Goal: Information Seeking & Learning: Learn about a topic

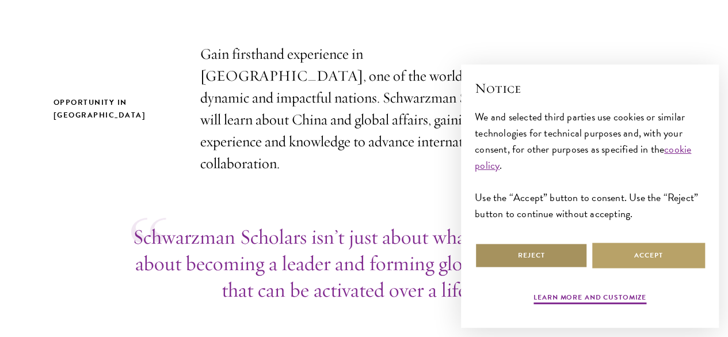
click at [503, 242] on button "Reject" at bounding box center [531, 255] width 113 height 26
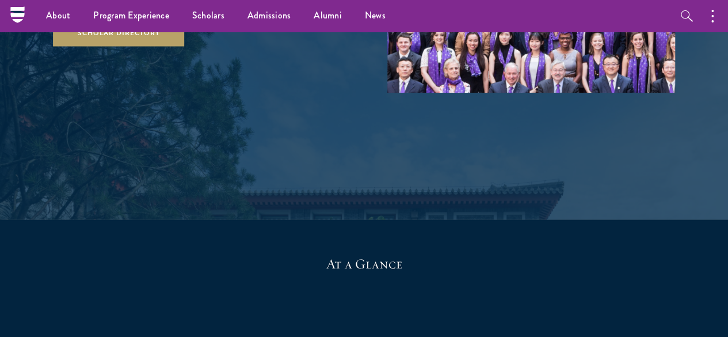
scroll to position [2094, 0]
click at [185, 47] on link "Scholar Directory" at bounding box center [119, 34] width 131 height 26
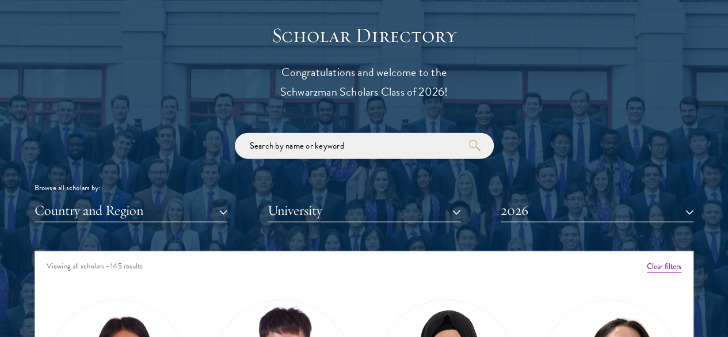
scroll to position [1251, 0]
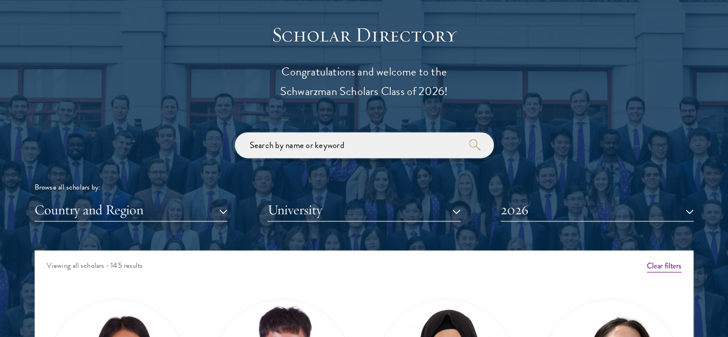
click at [343, 132] on input "search" at bounding box center [364, 145] width 259 height 26
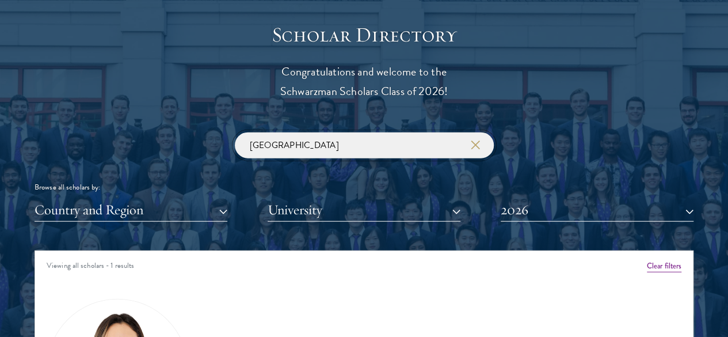
scroll to position [1438, 0]
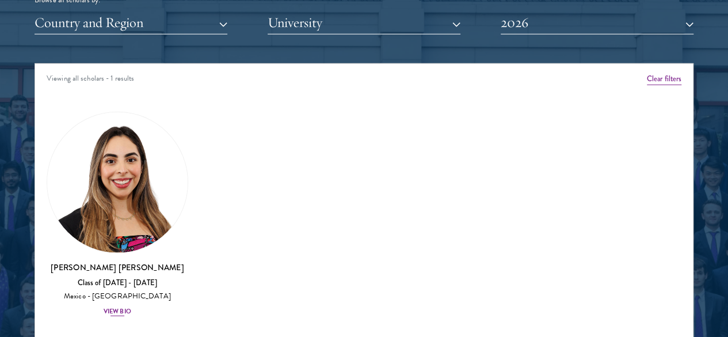
type input "mexico"
click at [135, 132] on img at bounding box center [117, 182] width 140 height 140
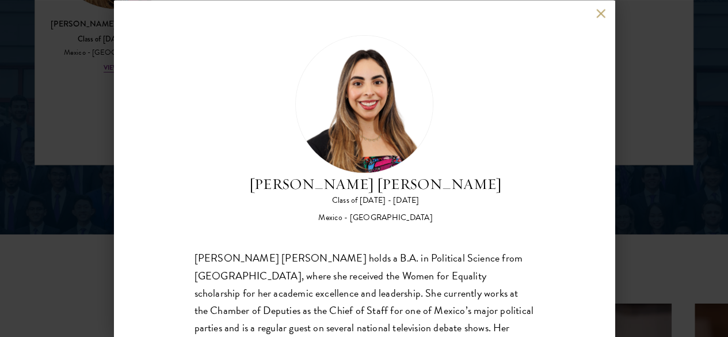
click at [599, 17] on button at bounding box center [601, 14] width 10 height 10
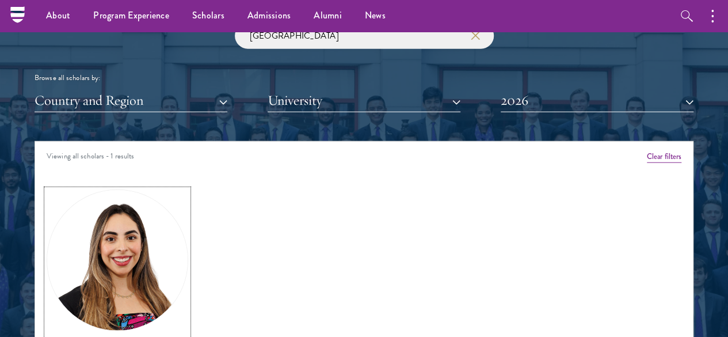
scroll to position [1360, 0]
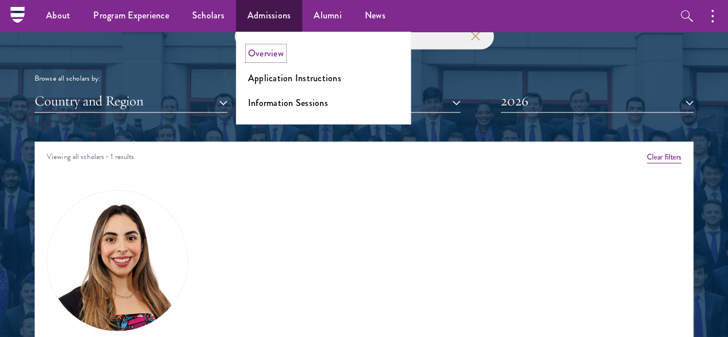
click at [265, 49] on link "Overview" at bounding box center [266, 53] width 36 height 13
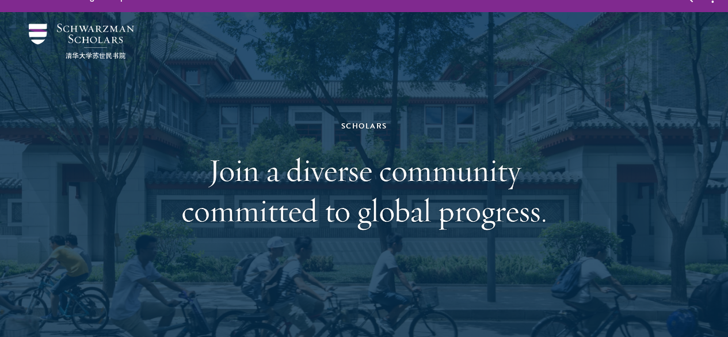
scroll to position [0, 0]
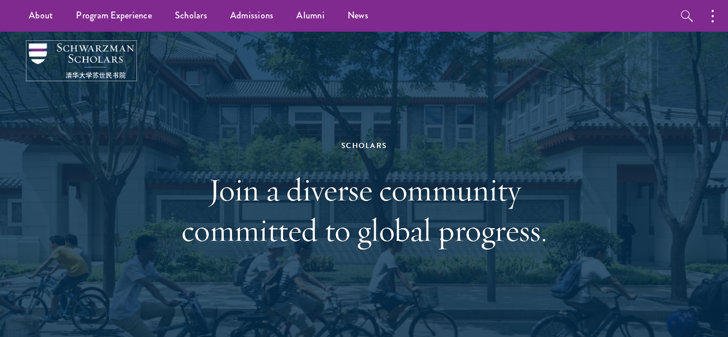
click at [51, 51] on img at bounding box center [81, 60] width 105 height 35
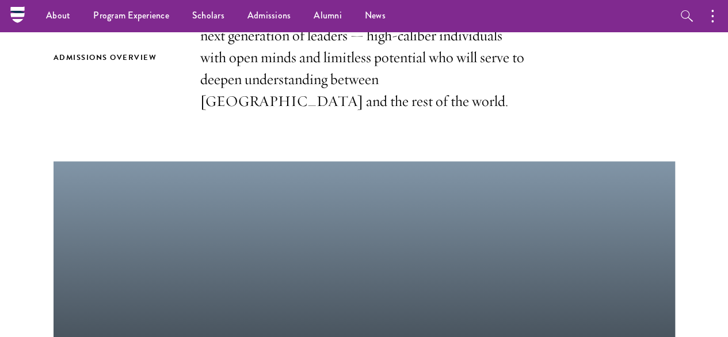
scroll to position [405, 0]
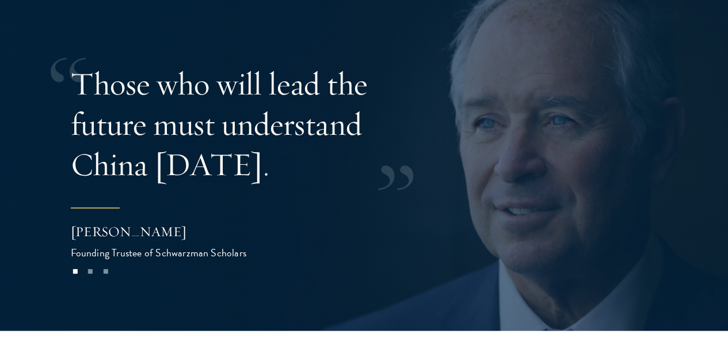
scroll to position [2159, 0]
